Goal: Navigation & Orientation: Find specific page/section

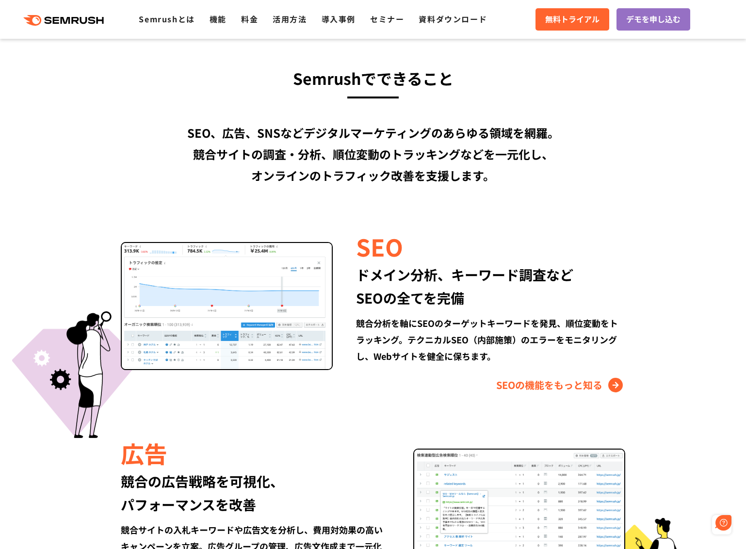
scroll to position [739, 0]
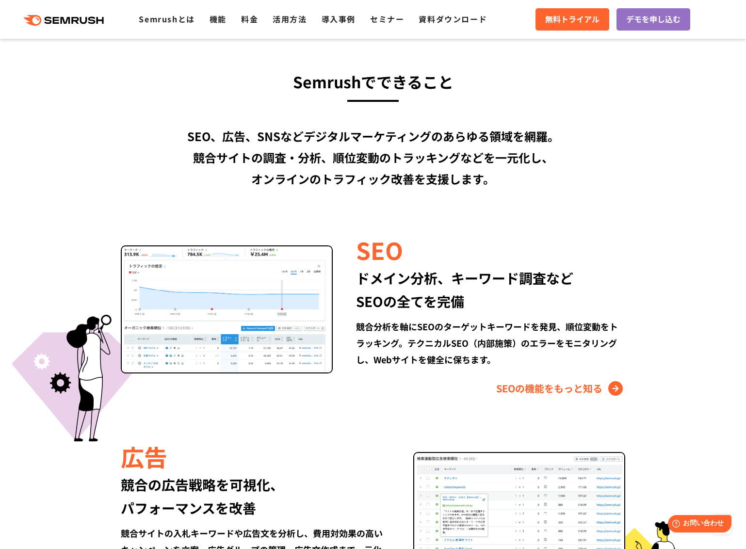
click at [240, 30] on div ".cls {fill: #FF642D;} .cls {fill: #FF642D;} Semrushとは 機能 料金 活用方法 導入事例 セミナー 資料ダウ…" at bounding box center [373, 19] width 746 height 29
click at [246, 22] on link "料金" at bounding box center [249, 19] width 17 height 12
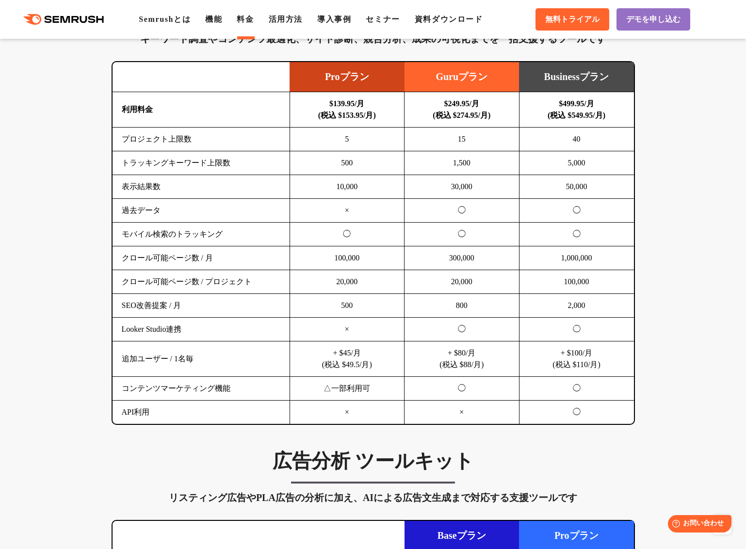
scroll to position [619, 0]
